Goal: Task Accomplishment & Management: Use online tool/utility

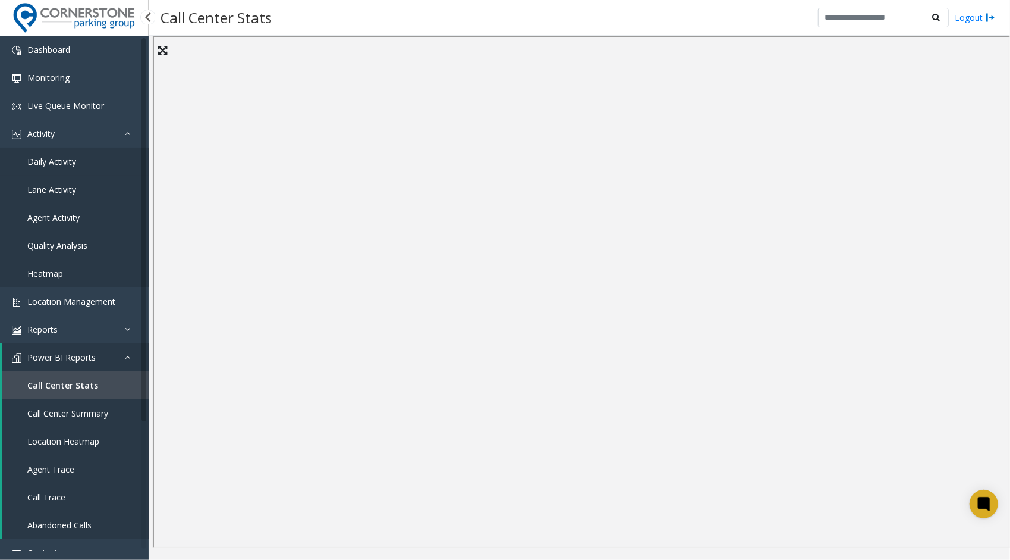
click at [59, 164] on span "Daily Activity" at bounding box center [51, 161] width 49 height 11
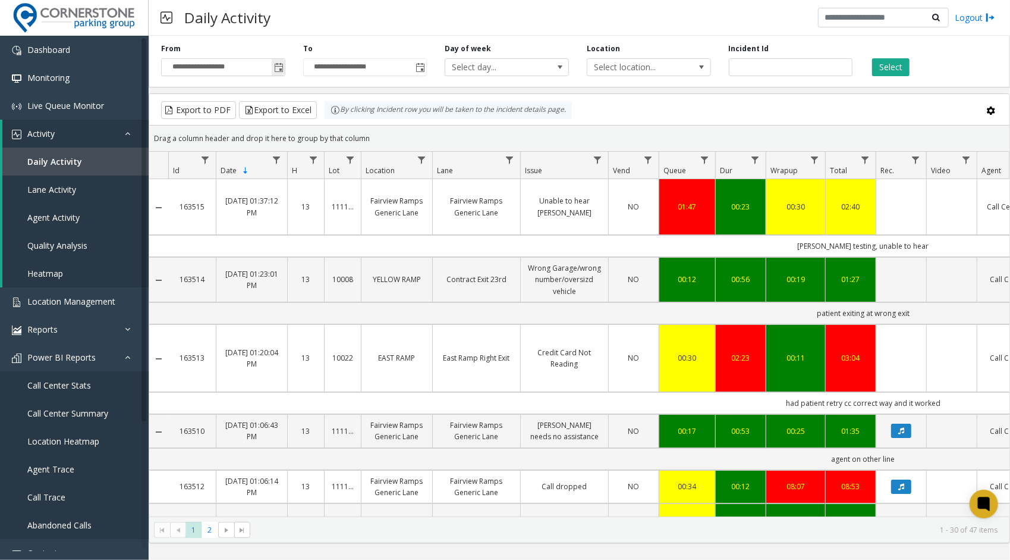
click at [280, 69] on span "Toggle popup" at bounding box center [279, 68] width 10 height 10
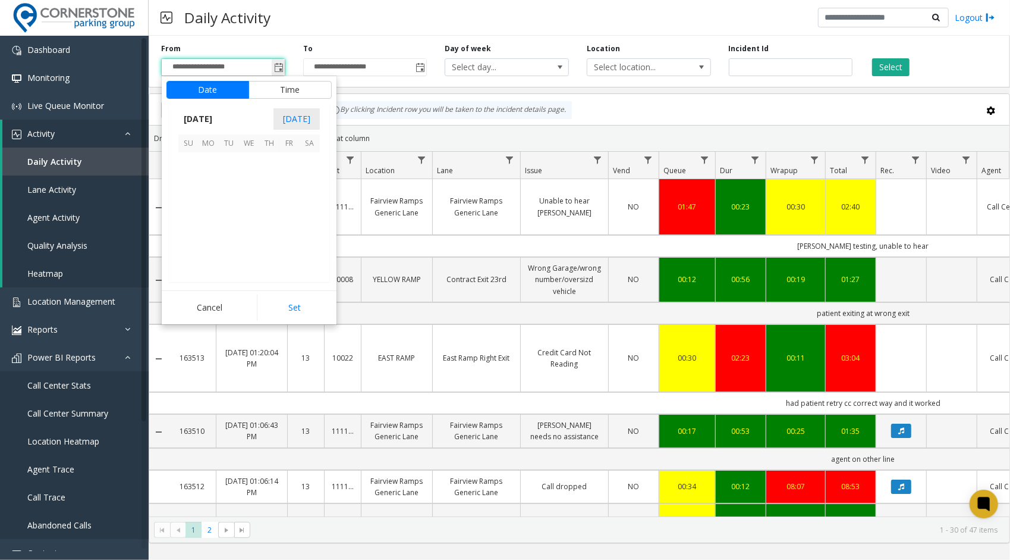
scroll to position [213273, 0]
click at [188, 188] on span "1" at bounding box center [188, 188] width 20 height 20
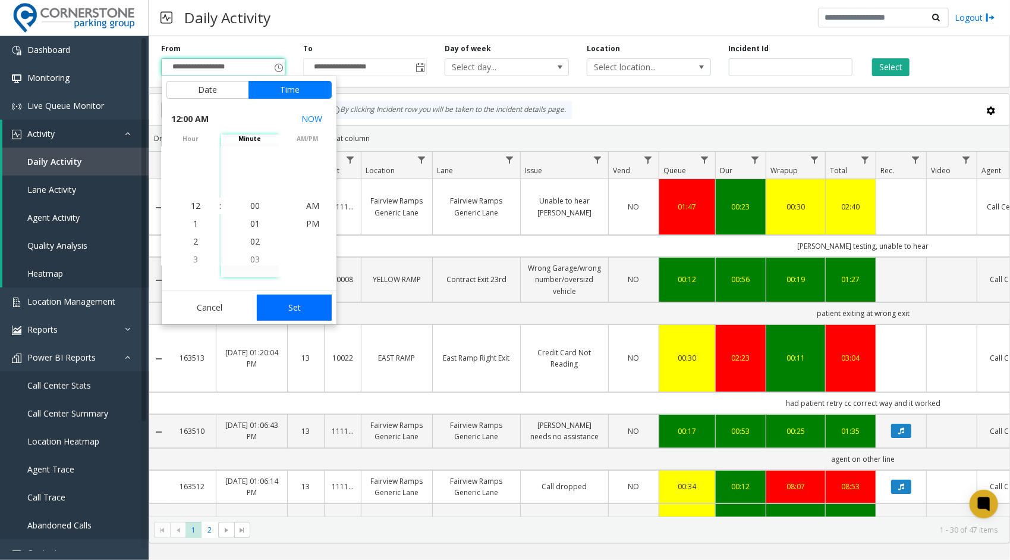
click at [291, 297] on button "Set" at bounding box center [294, 307] width 75 height 26
type input "**********"
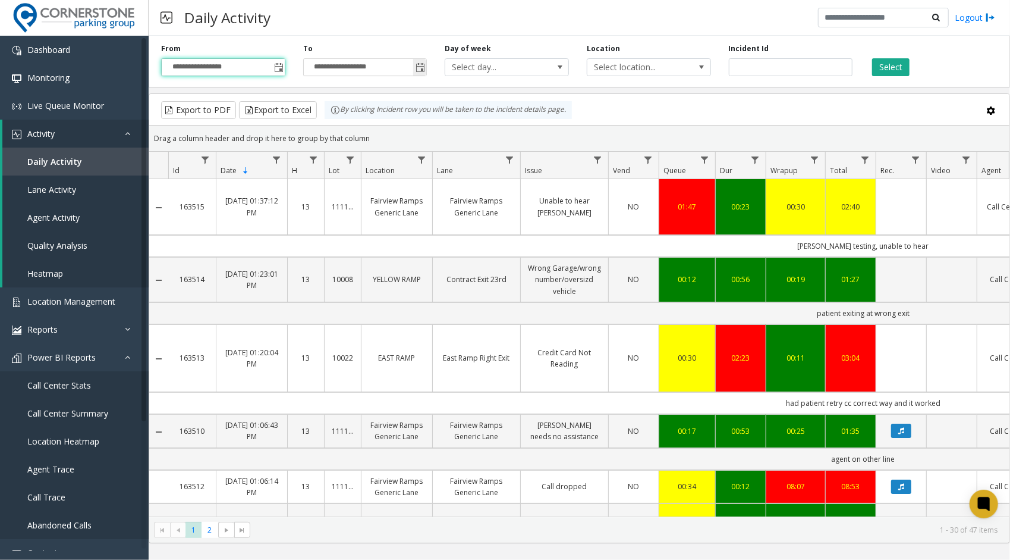
click at [421, 71] on span "Toggle popup" at bounding box center [421, 68] width 10 height 10
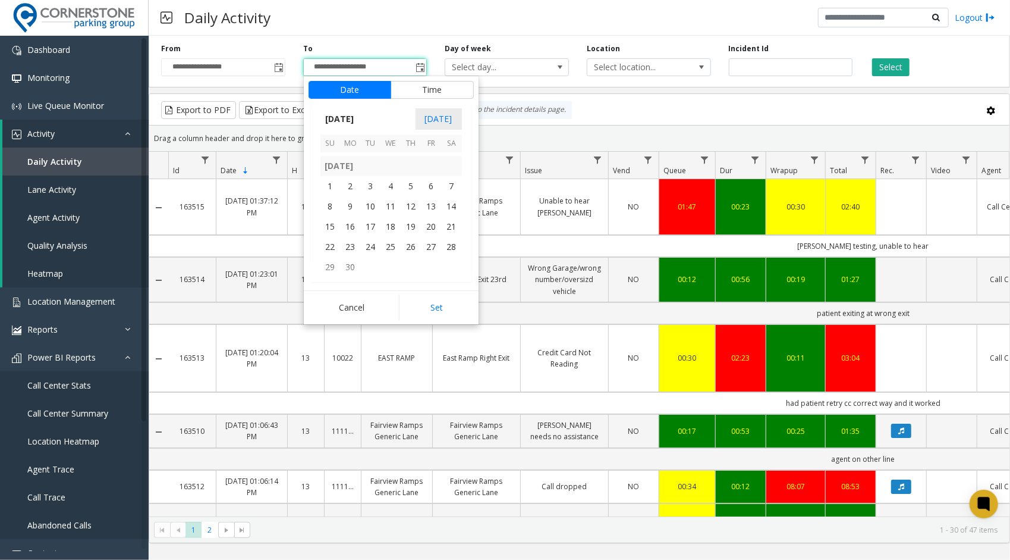
scroll to position [212993, 0]
click at [354, 240] on span "30" at bounding box center [351, 240] width 20 height 20
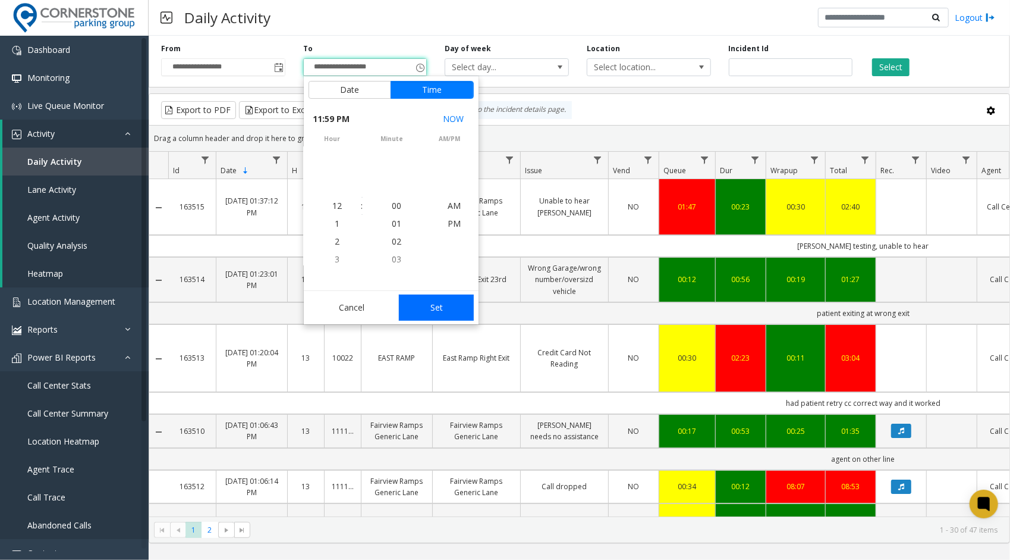
scroll to position [18, 0]
click at [426, 314] on button "Set" at bounding box center [436, 307] width 75 height 26
type input "**********"
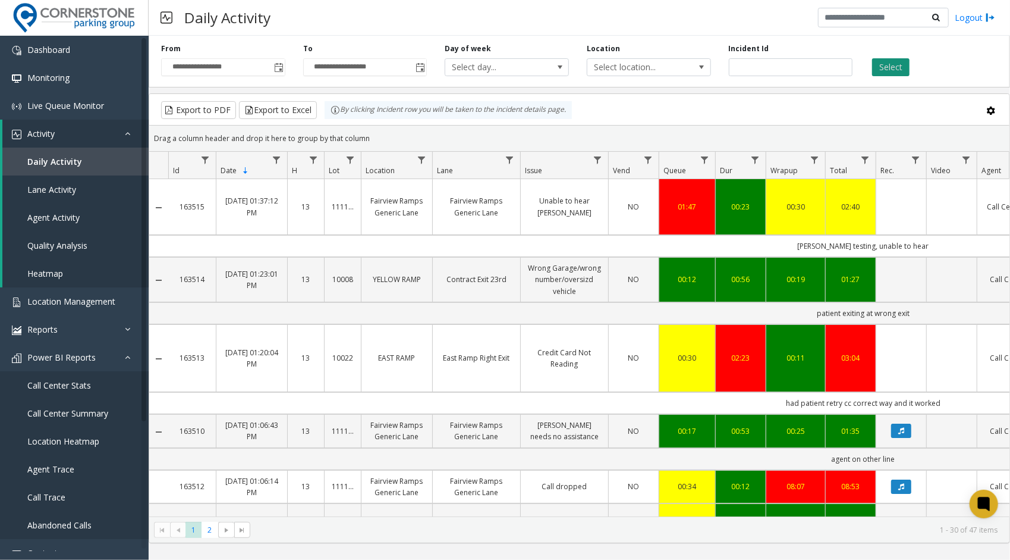
click at [893, 69] on button "Select" at bounding box center [890, 67] width 37 height 18
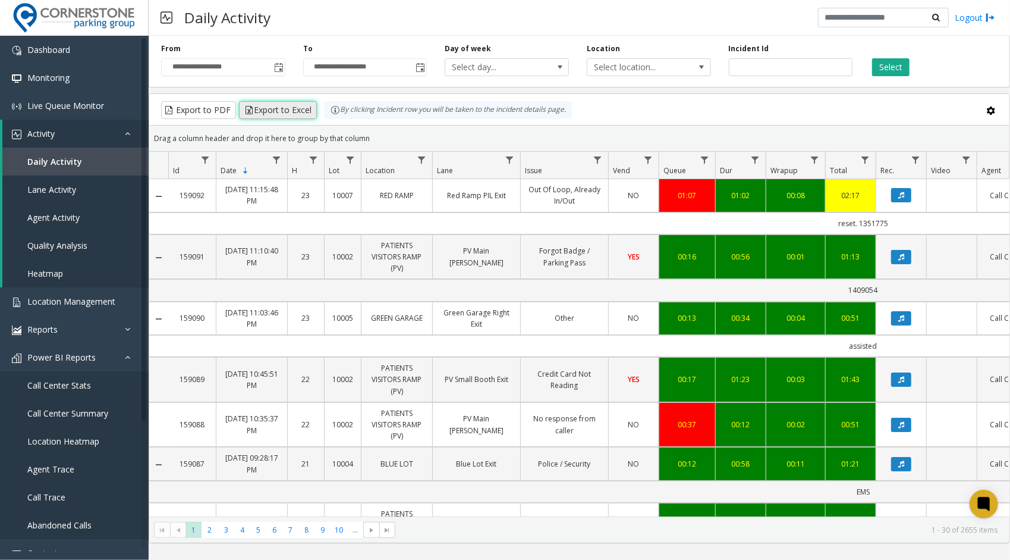
click at [285, 112] on button "Export to Excel" at bounding box center [278, 110] width 78 height 18
